Goal: Find specific page/section: Find specific page/section

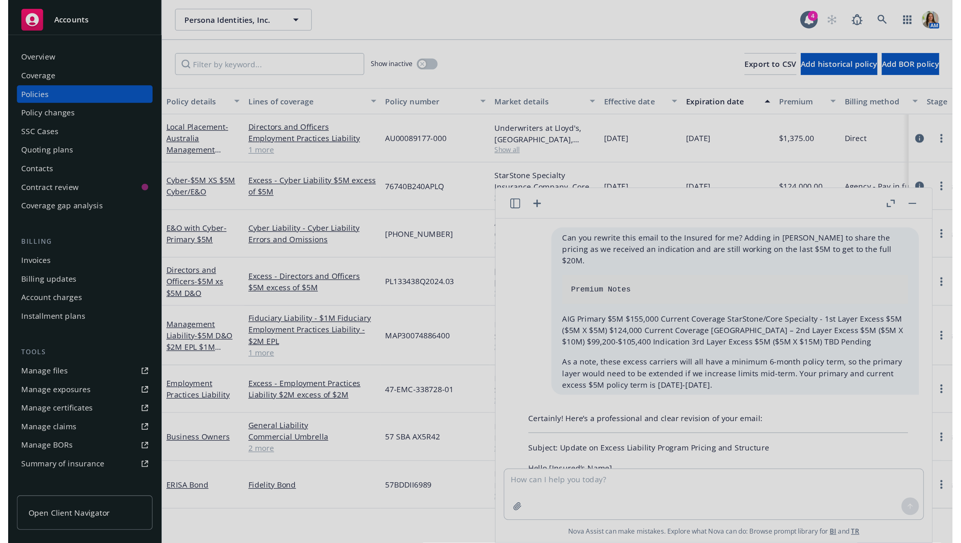
scroll to position [282, 0]
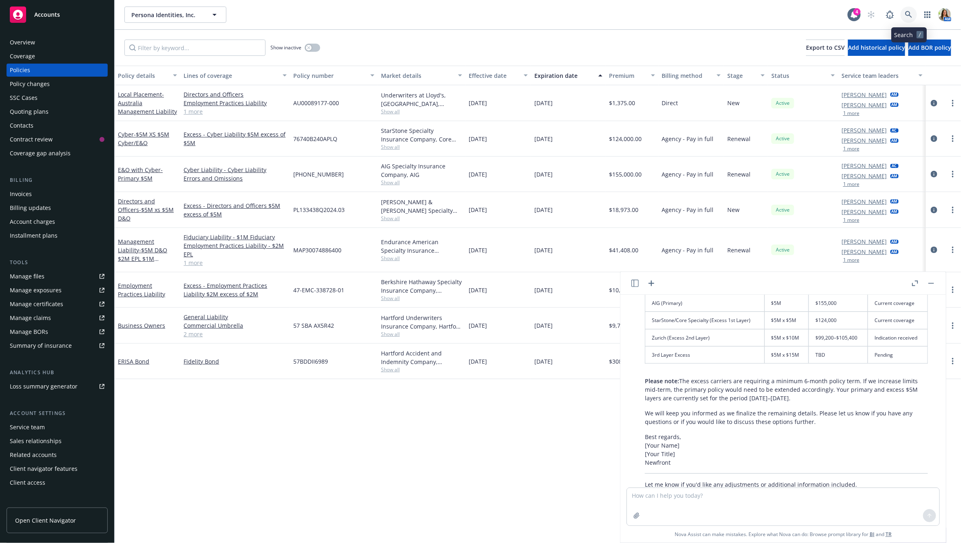
click at [704, 20] on link at bounding box center [909, 15] width 16 height 16
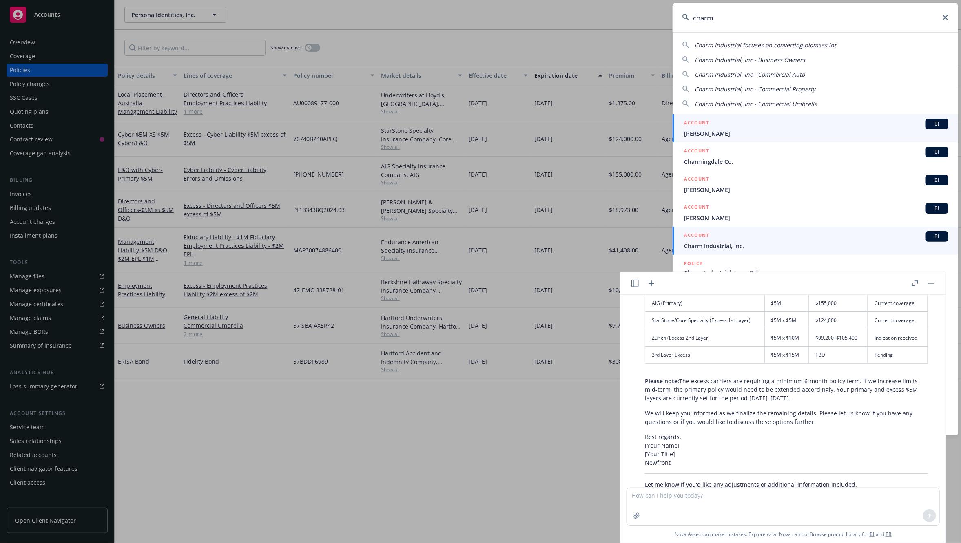
type input "charm"
click at [704, 248] on span "Charm Industrial, Inc." at bounding box center [816, 246] width 264 height 9
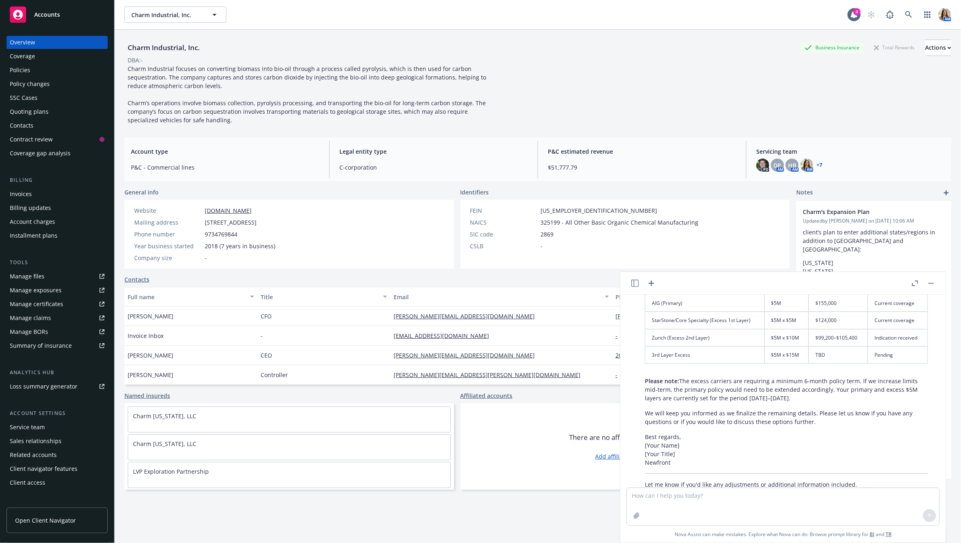
click at [57, 65] on div "Policies" at bounding box center [57, 70] width 95 height 13
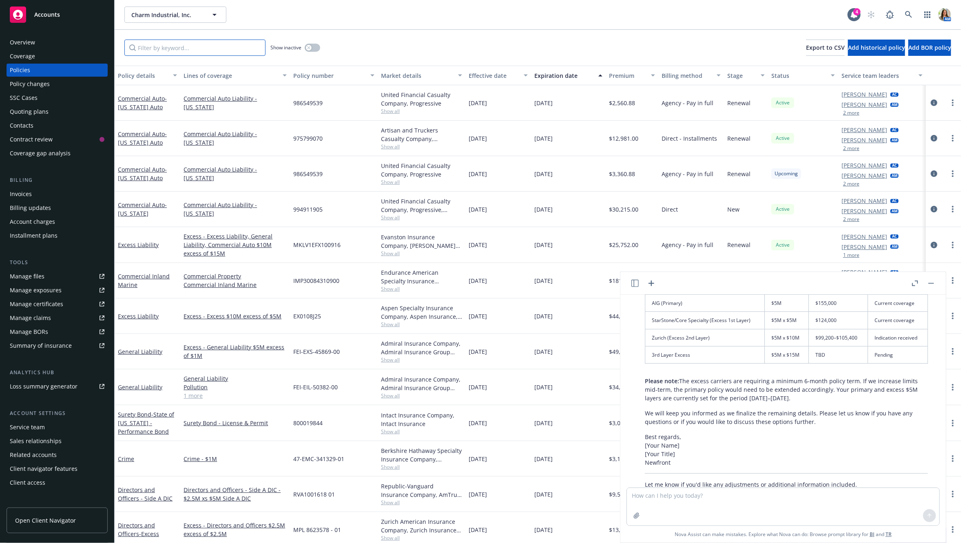
click at [196, 50] on input "Filter by keyword..." at bounding box center [194, 48] width 141 height 16
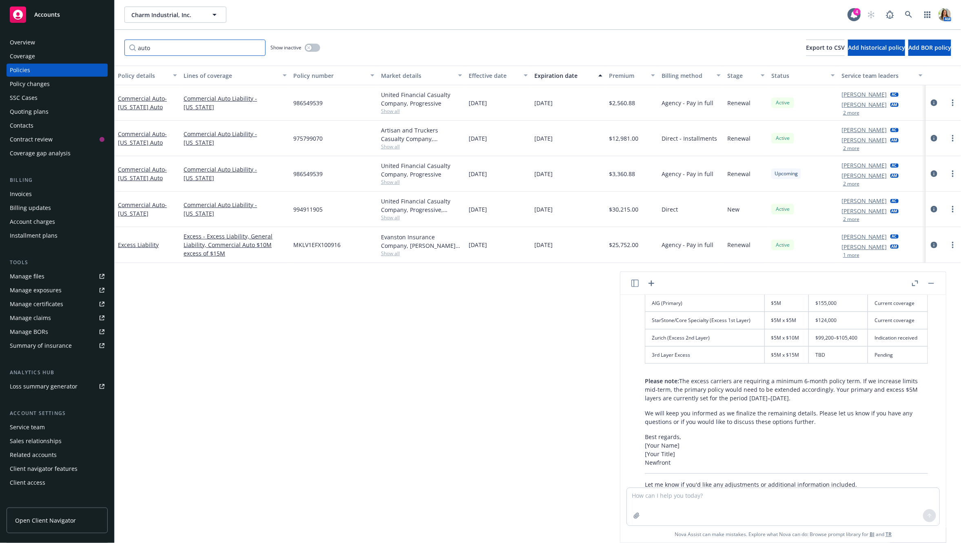
type input "auto"
click at [704, 283] on rect "button" at bounding box center [932, 283] width 6 height 1
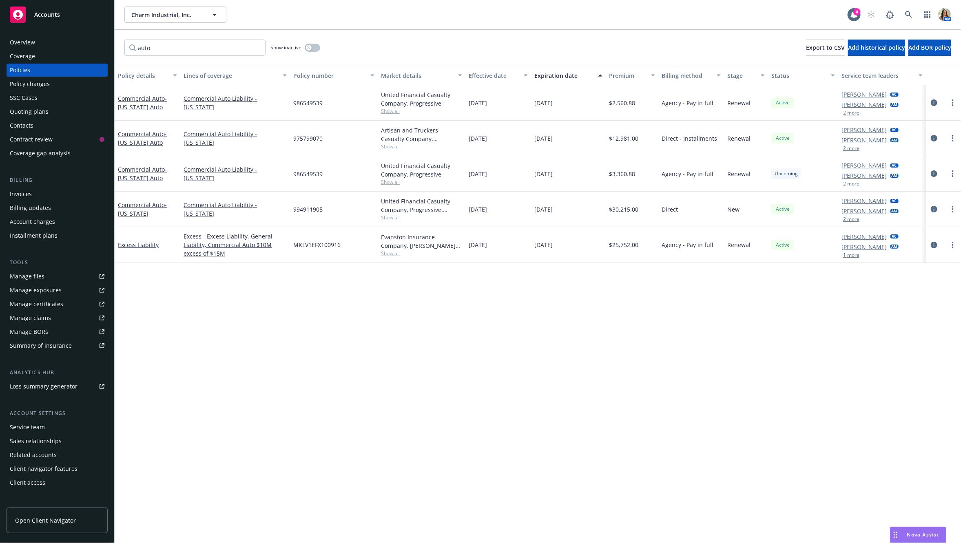
click at [42, 87] on div "Policy changes" at bounding box center [30, 84] width 40 height 13
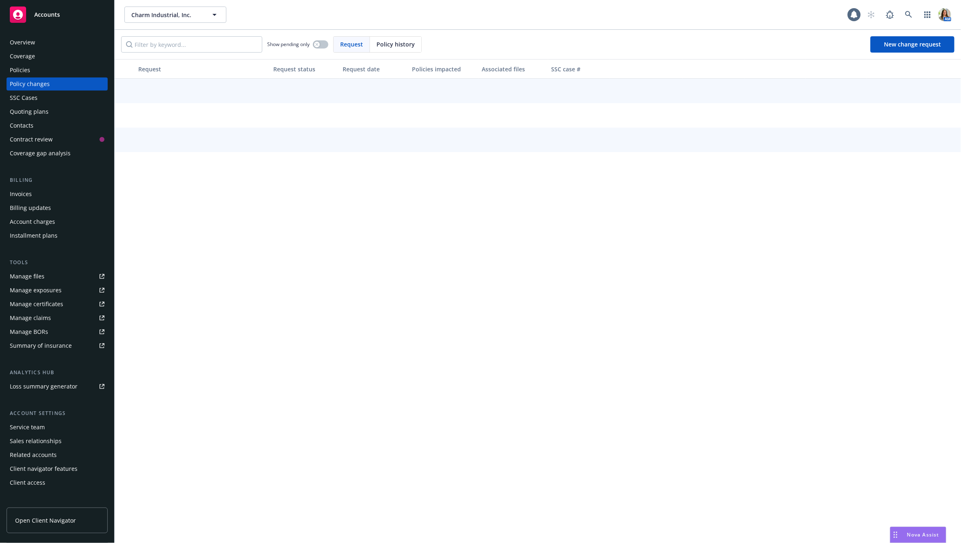
click at [47, 111] on div "Quoting plans" at bounding box center [57, 111] width 95 height 13
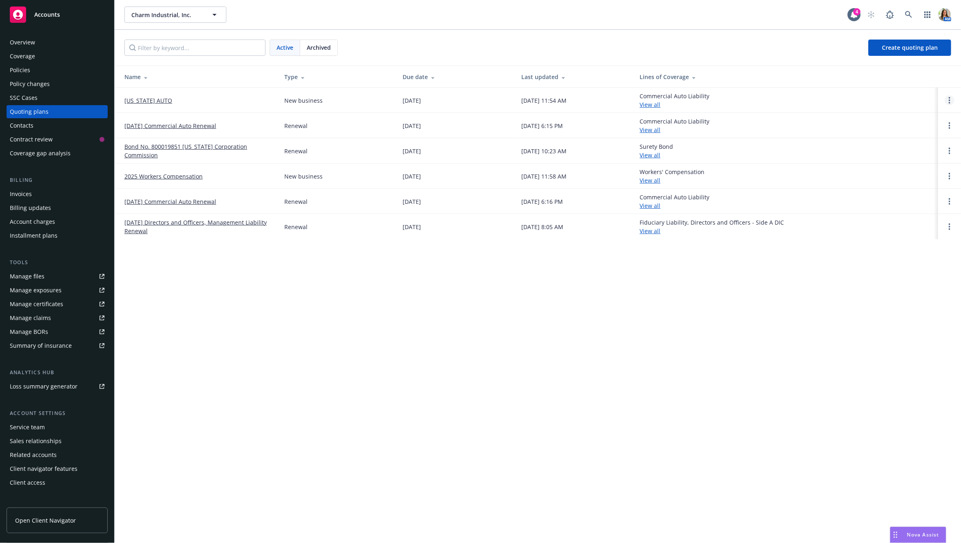
click at [704, 102] on link "Open options" at bounding box center [950, 100] width 10 height 10
click at [704, 43] on span "Copy logging email" at bounding box center [908, 45] width 71 height 8
